Goal: Navigation & Orientation: Find specific page/section

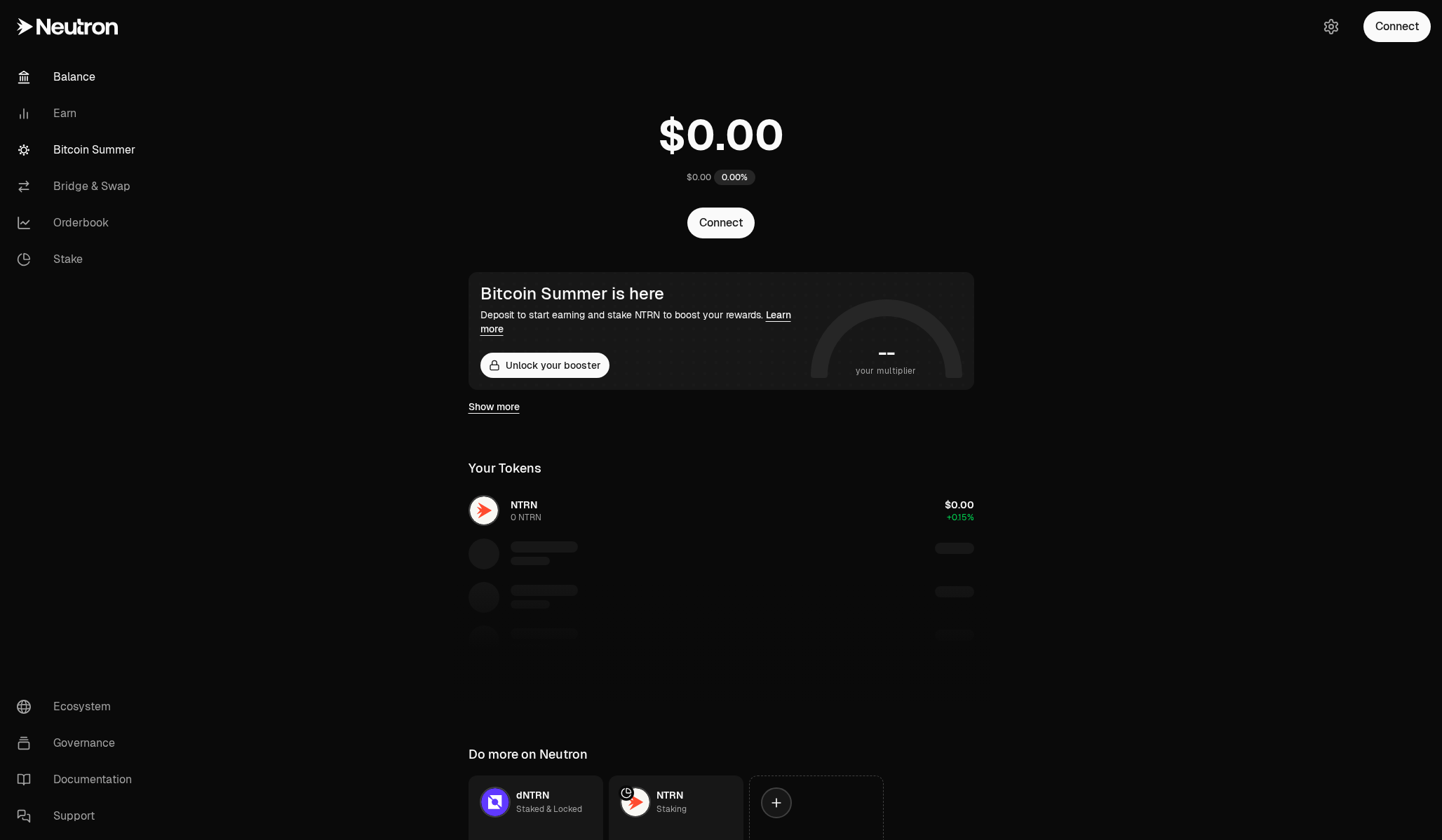
click at [110, 155] on link "Bitcoin Summer" at bounding box center [78, 150] width 146 height 37
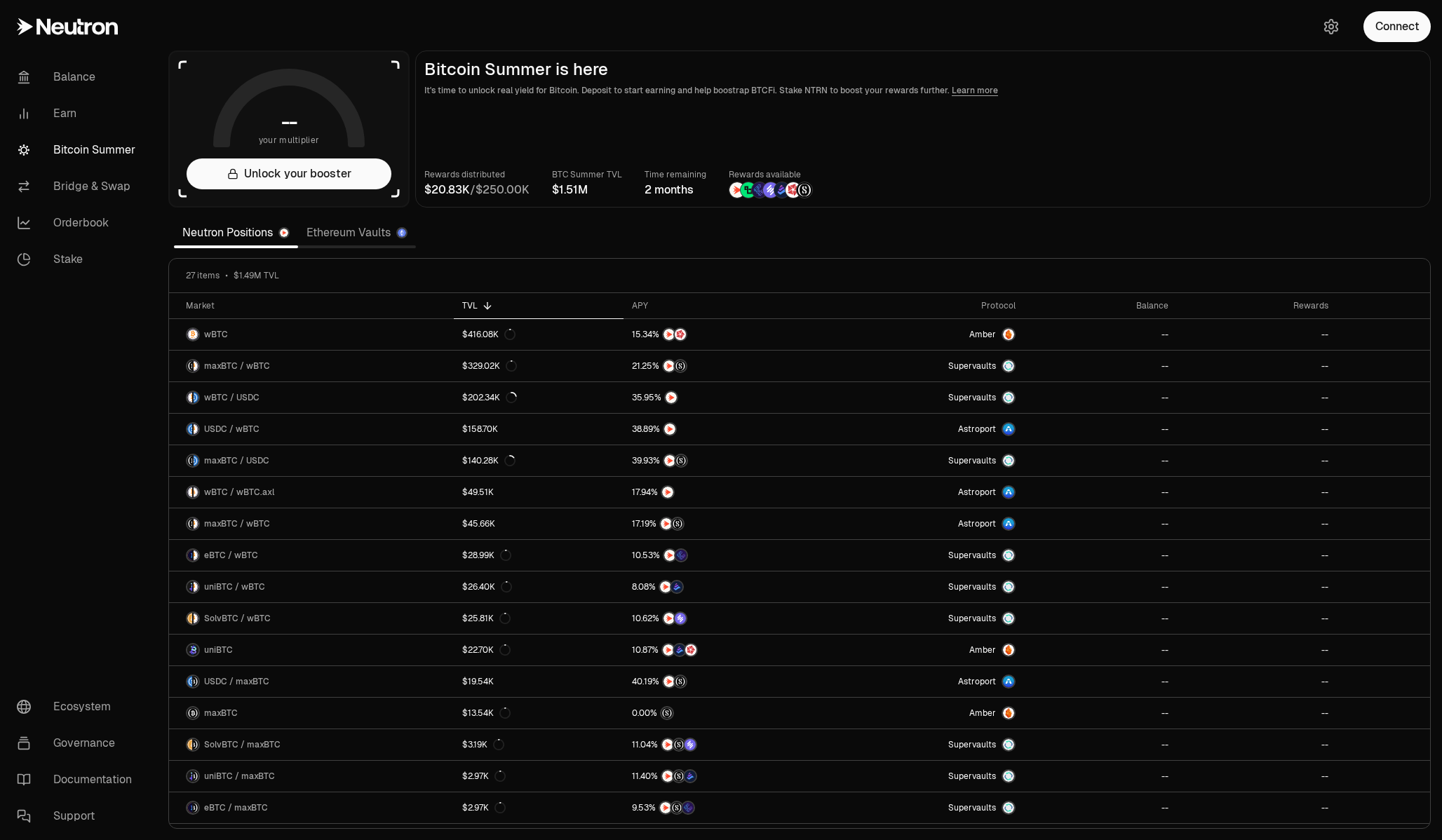
click at [350, 233] on link "Ethereum Vaults" at bounding box center [357, 233] width 118 height 28
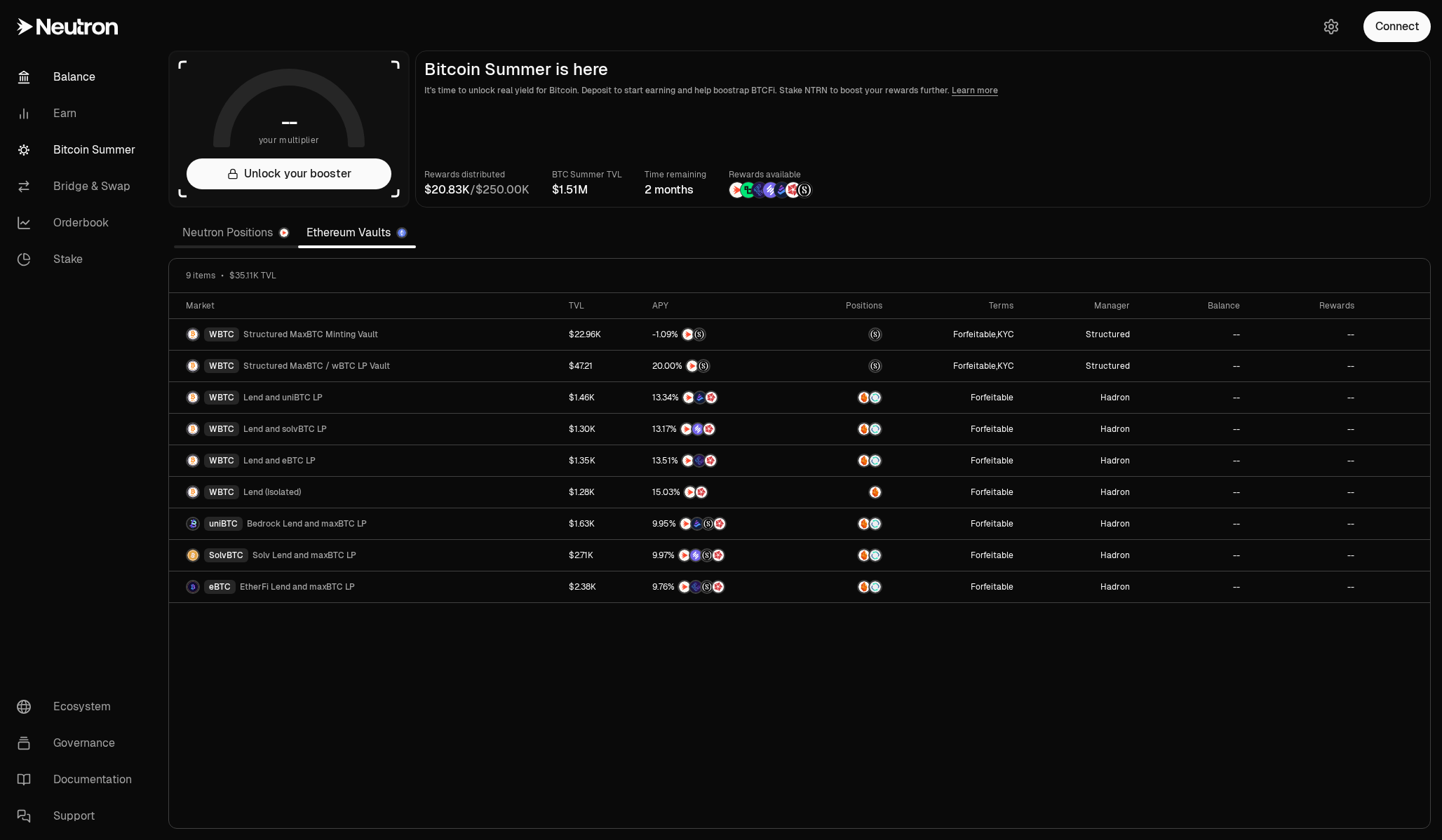
click at [74, 76] on link "Balance" at bounding box center [78, 77] width 146 height 37
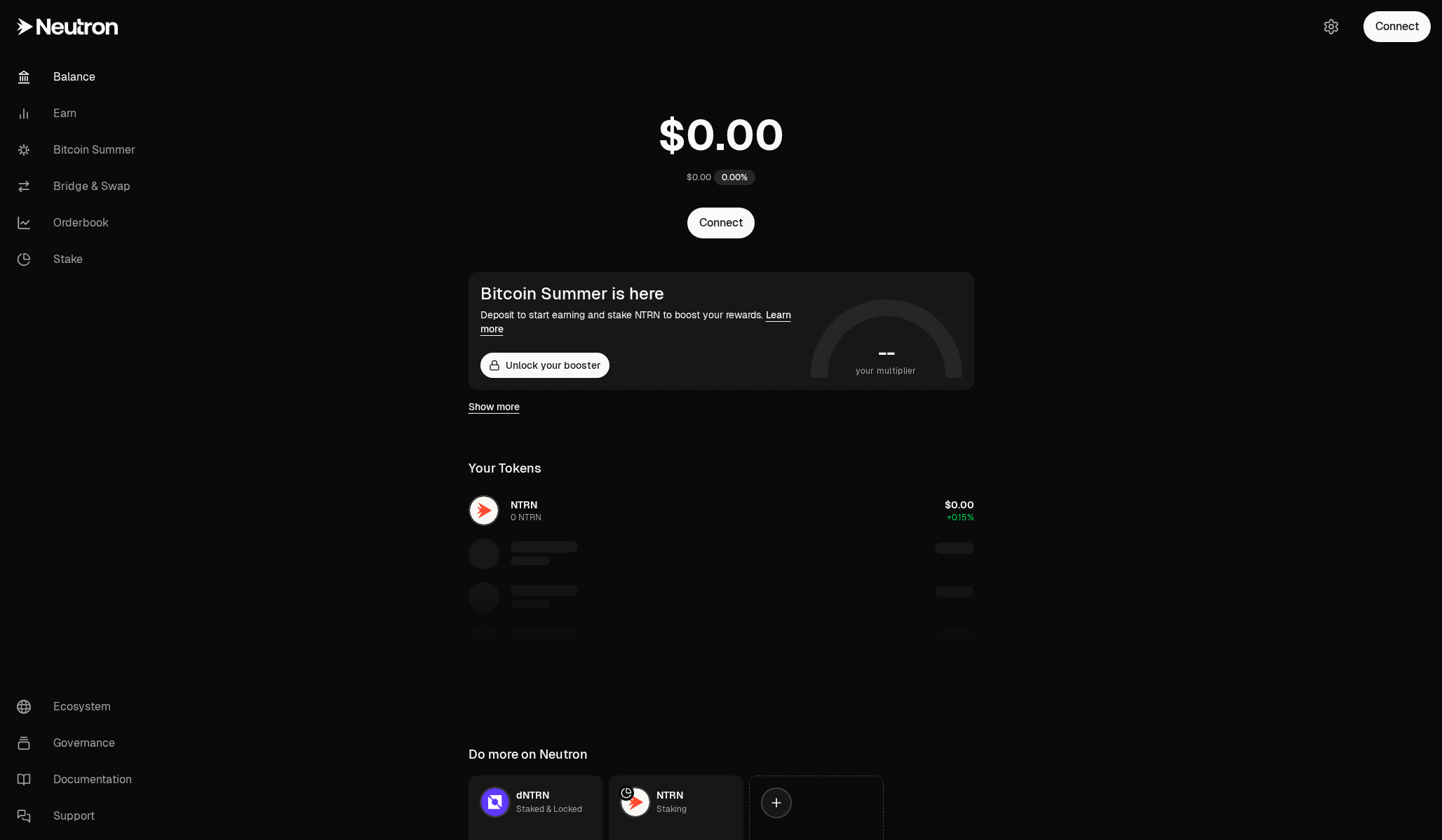
click at [86, 76] on link "Balance" at bounding box center [78, 77] width 146 height 37
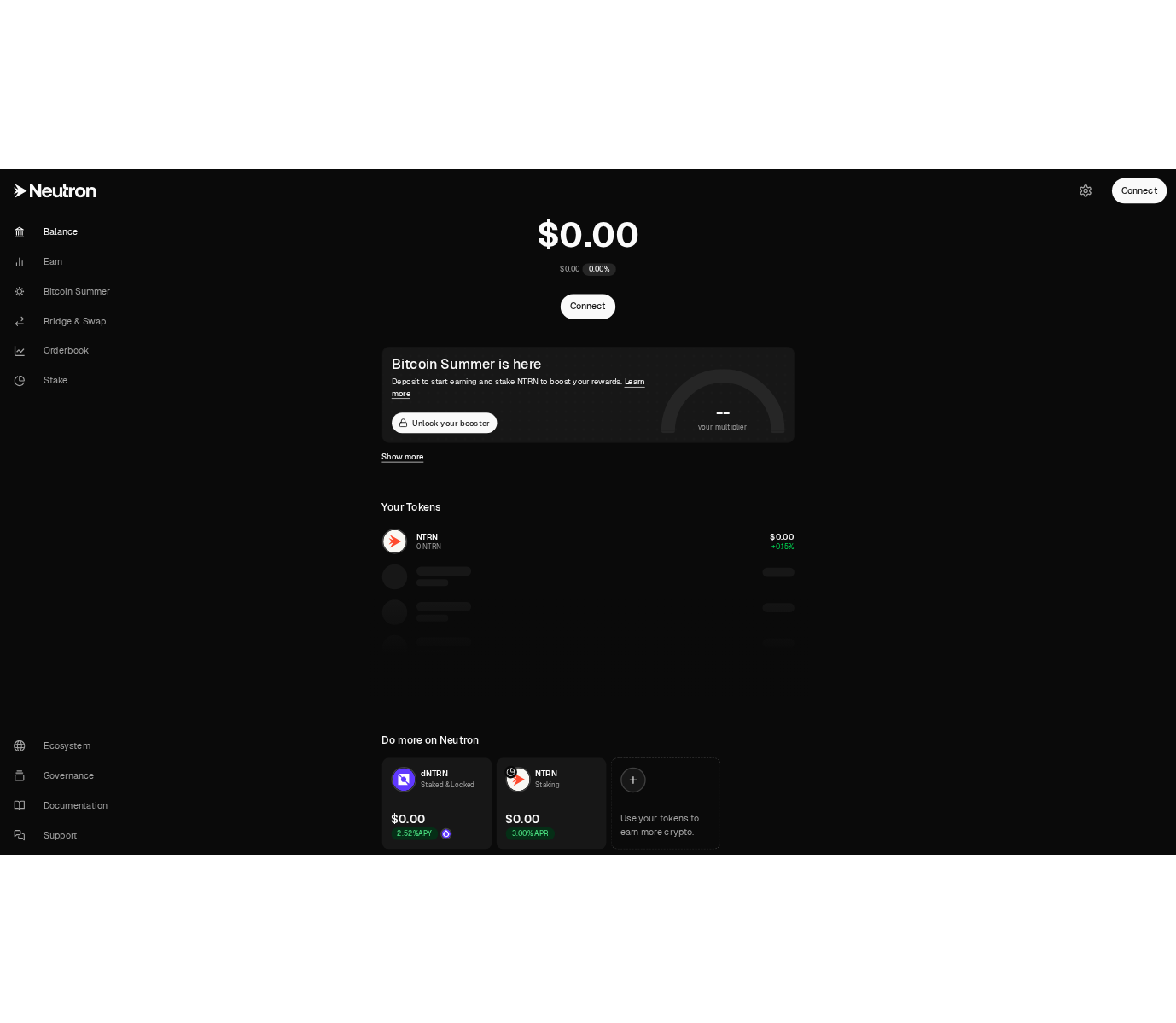
scroll to position [126, 0]
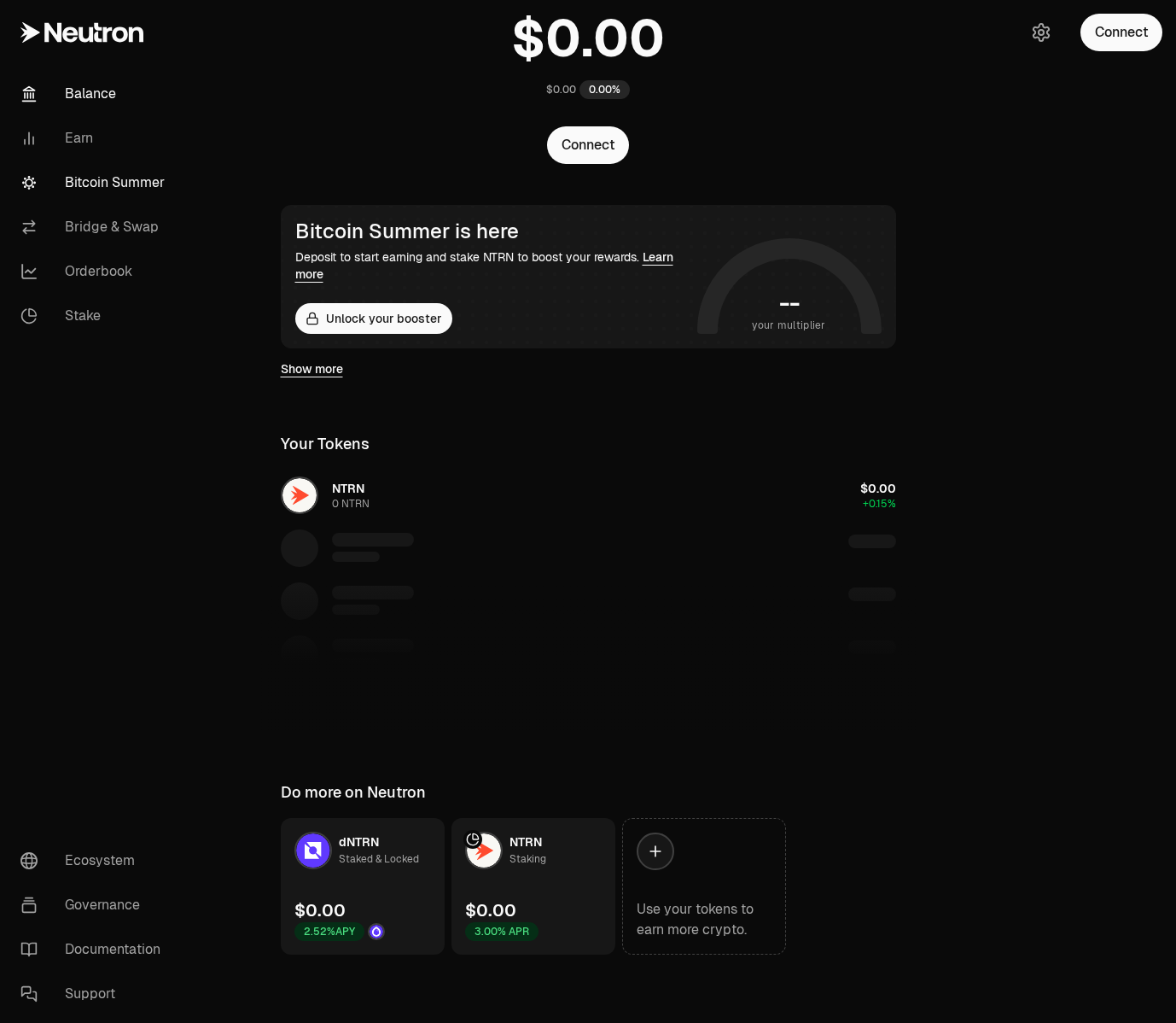
click at [89, 184] on link "Bitcoin Summer" at bounding box center [95, 183] width 177 height 45
